Goal: Task Accomplishment & Management: Use online tool/utility

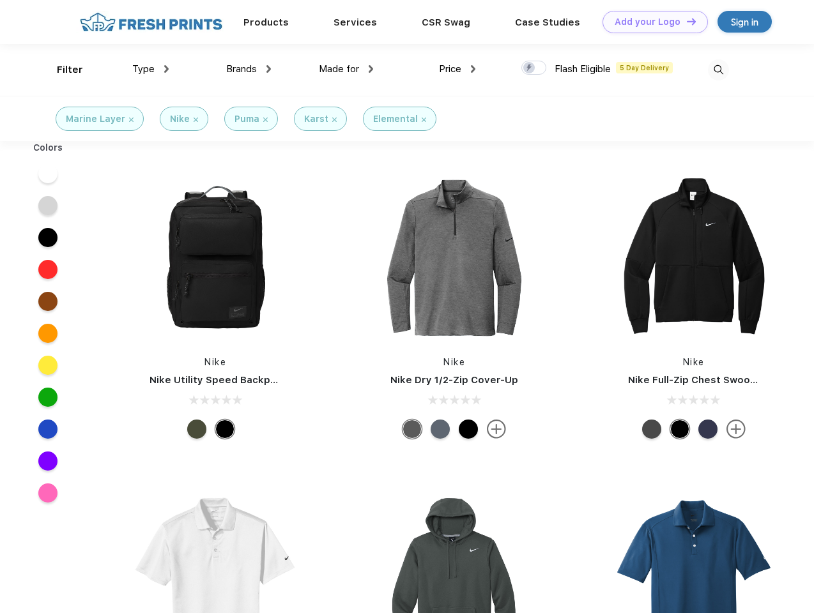
click at [650, 22] on link "Add your Logo Design Tool" at bounding box center [654, 22] width 105 height 22
click at [0, 0] on div "Design Tool" at bounding box center [0, 0] width 0 height 0
click at [685, 21] on link "Add your Logo Design Tool" at bounding box center [654, 22] width 105 height 22
click at [61, 70] on div "Filter" at bounding box center [70, 70] width 26 height 15
click at [151, 69] on span "Type" at bounding box center [143, 68] width 22 height 11
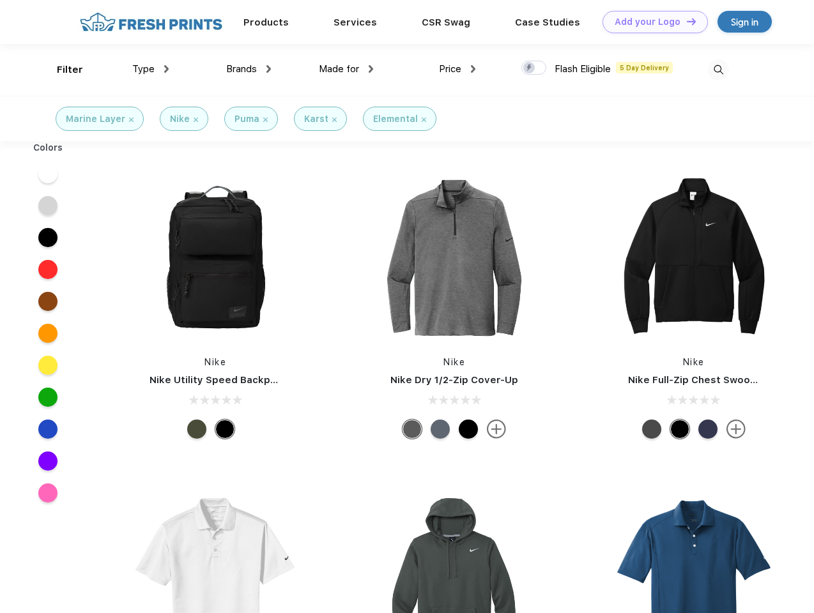
click at [248, 69] on span "Brands" at bounding box center [241, 68] width 31 height 11
click at [346, 69] on span "Made for" at bounding box center [339, 68] width 40 height 11
click at [457, 69] on span "Price" at bounding box center [450, 68] width 22 height 11
click at [534, 68] on div at bounding box center [533, 68] width 25 height 14
click at [529, 68] on input "checkbox" at bounding box center [525, 64] width 8 height 8
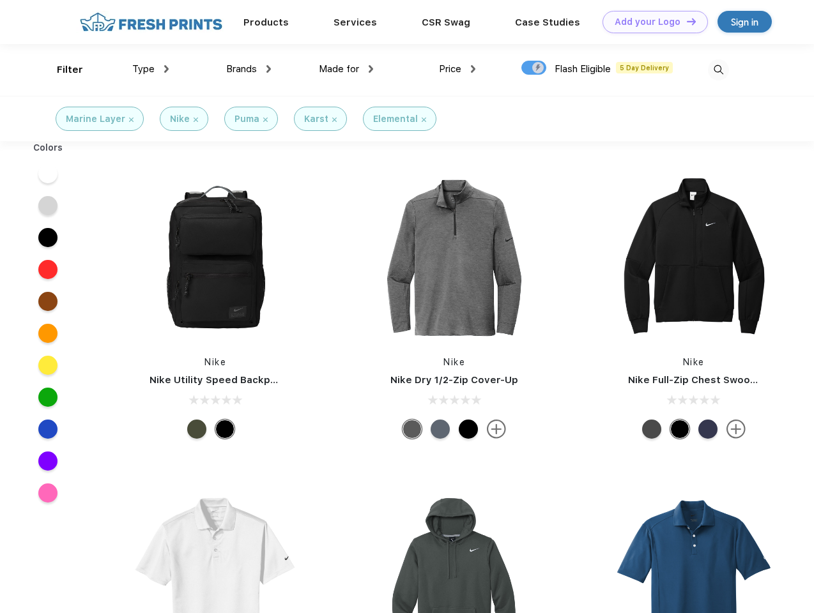
click at [718, 70] on img at bounding box center [718, 69] width 21 height 21
